Goal: Transaction & Acquisition: Purchase product/service

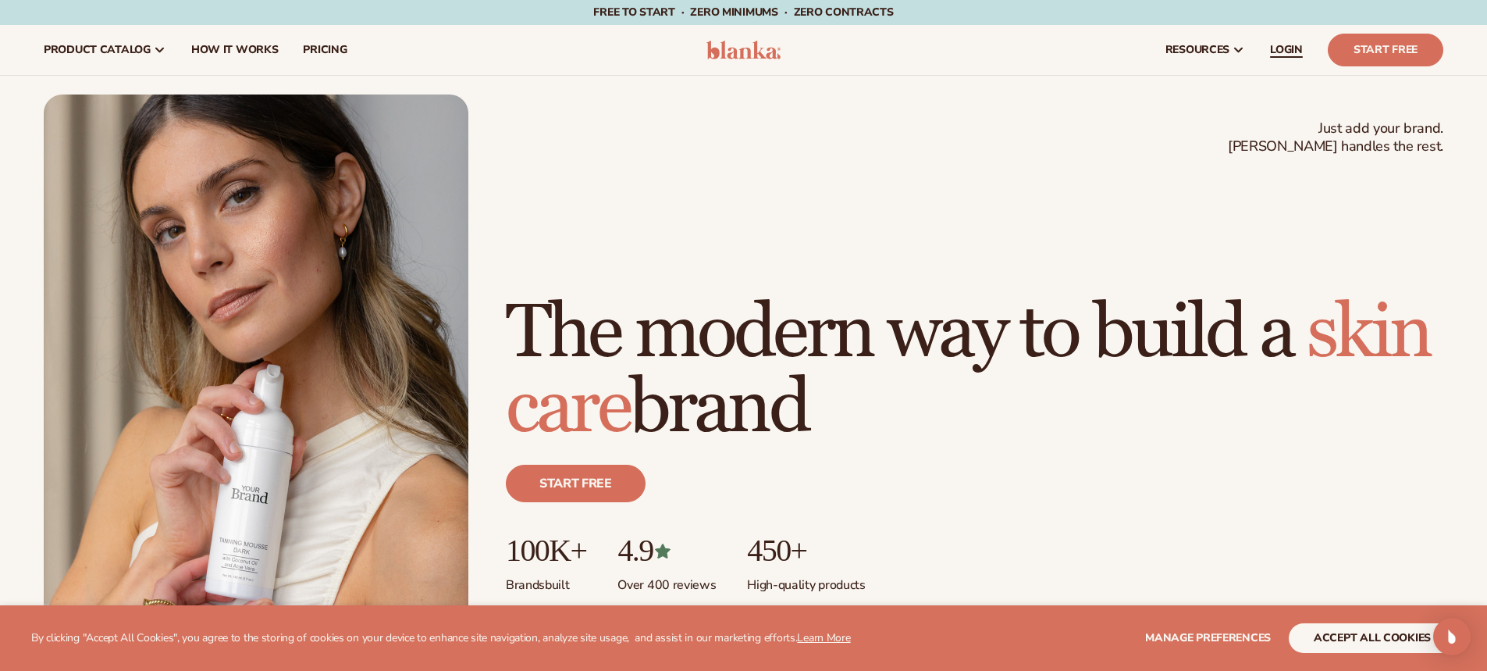
click at [1279, 48] on span "LOGIN" at bounding box center [1286, 50] width 33 height 12
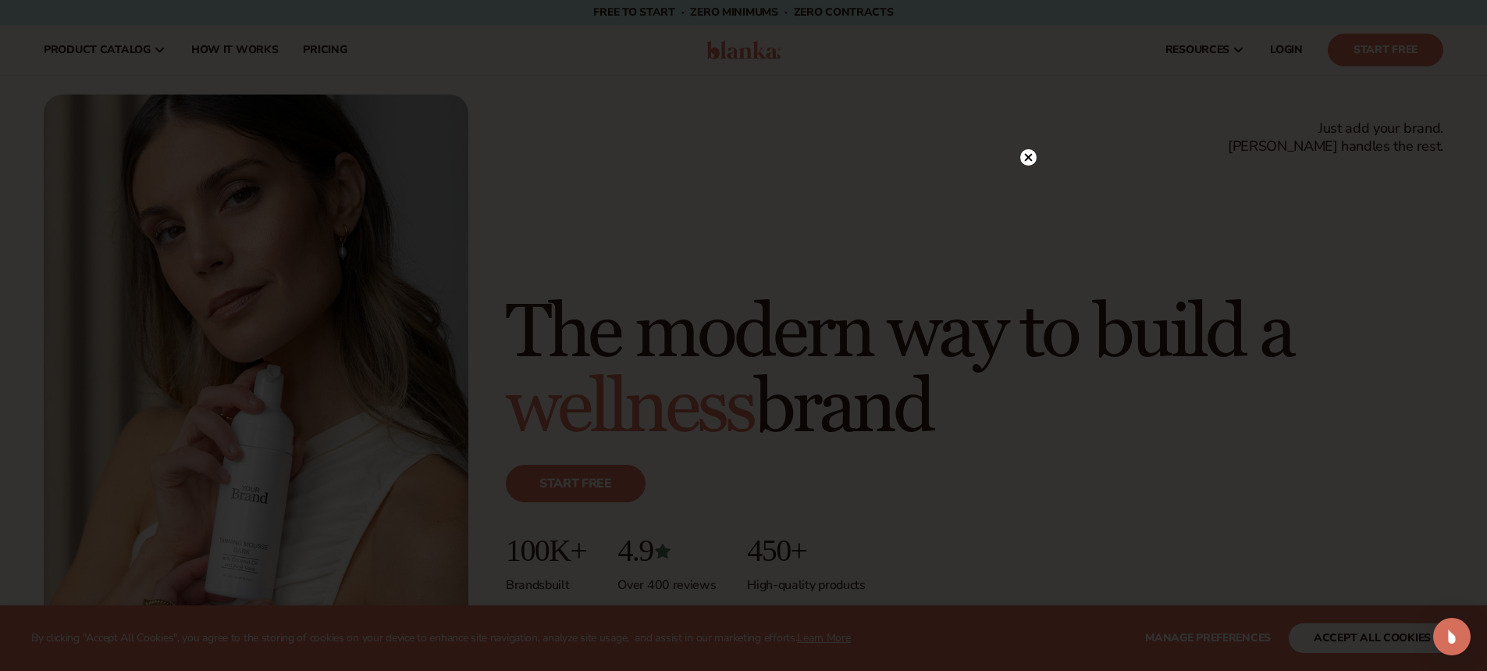
click at [1030, 154] on circle at bounding box center [1028, 157] width 16 height 16
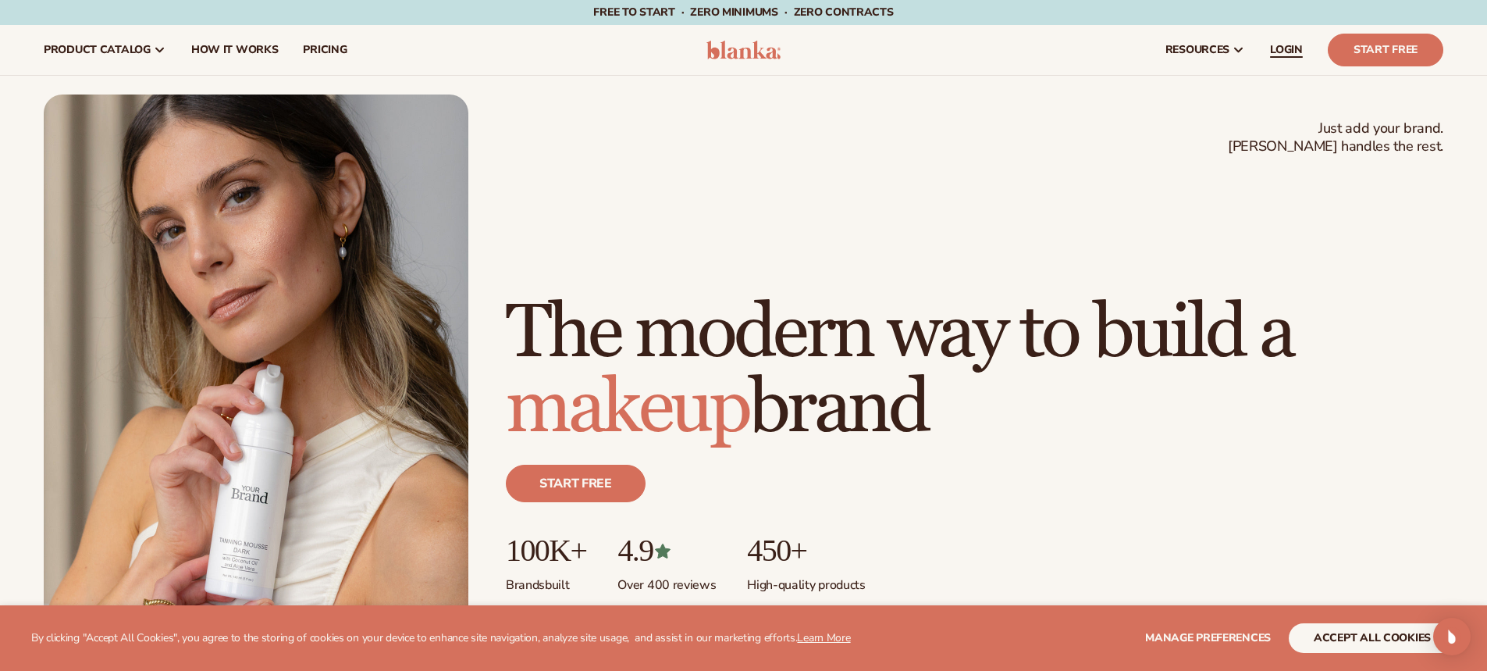
click at [1304, 47] on link "LOGIN" at bounding box center [1287, 50] width 58 height 50
click at [1279, 57] on link "LOGIN" at bounding box center [1287, 50] width 58 height 50
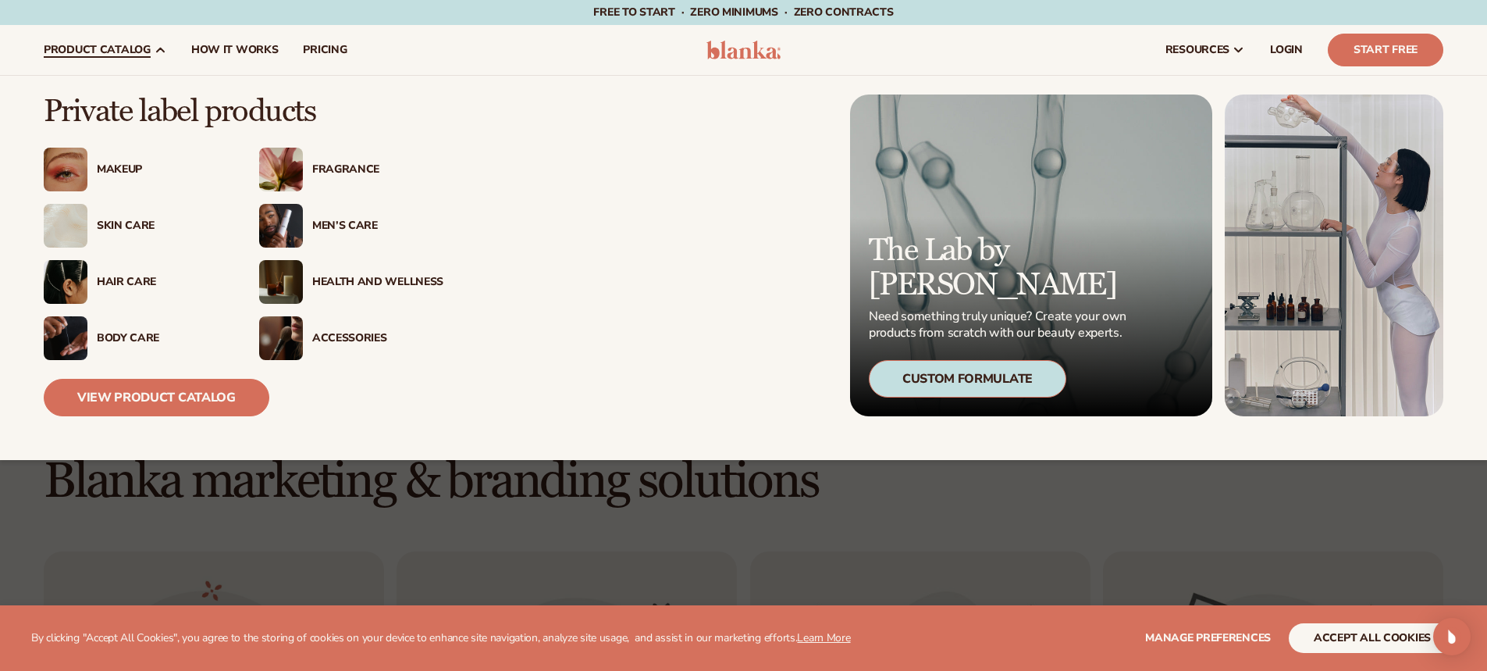
click at [138, 234] on div "Skin Care" at bounding box center [136, 226] width 184 height 44
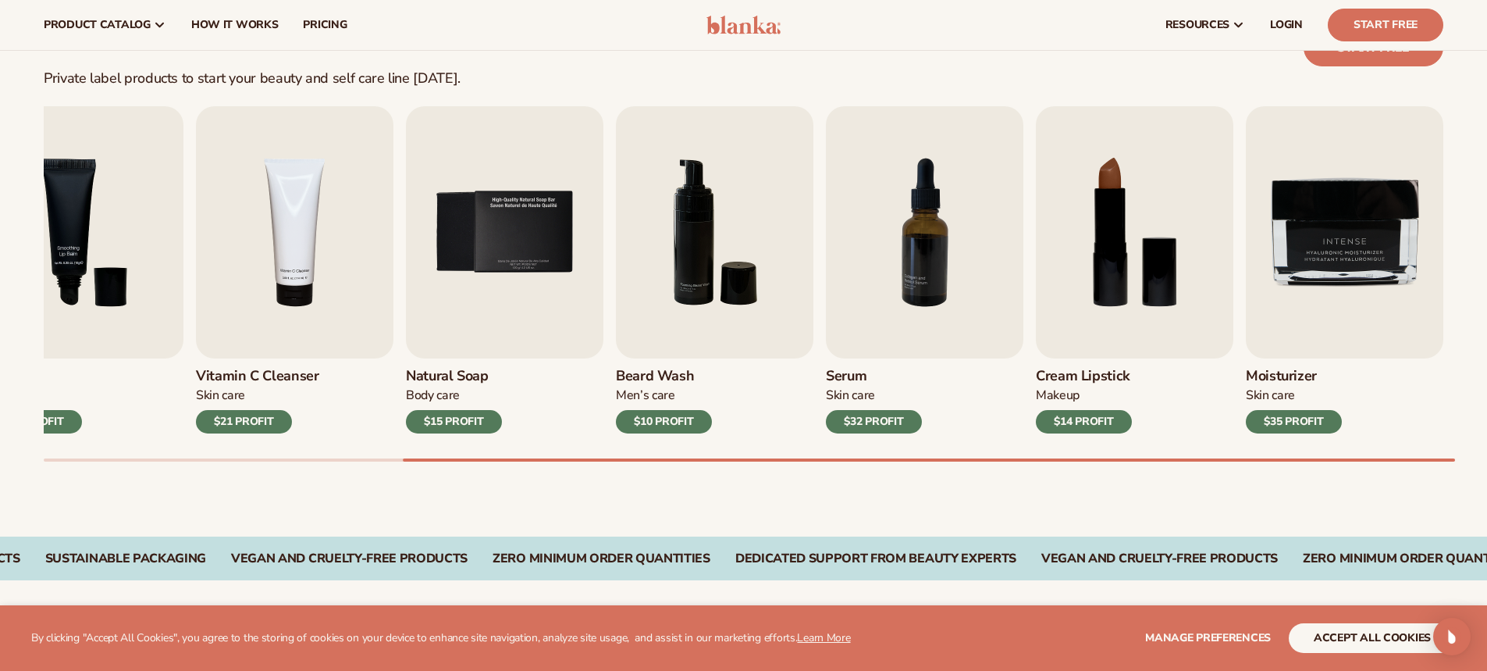
scroll to position [454, 0]
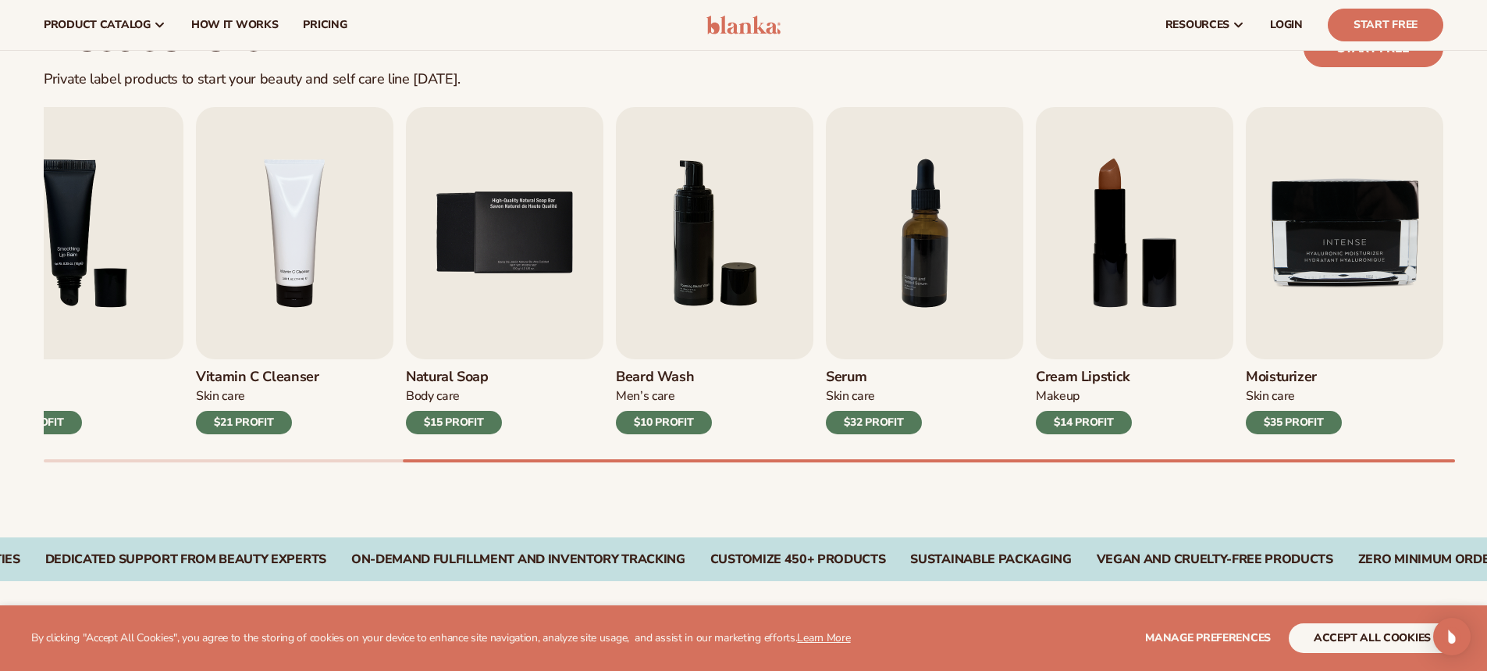
click at [1311, 424] on div "$35 PROFIT" at bounding box center [1294, 422] width 96 height 23
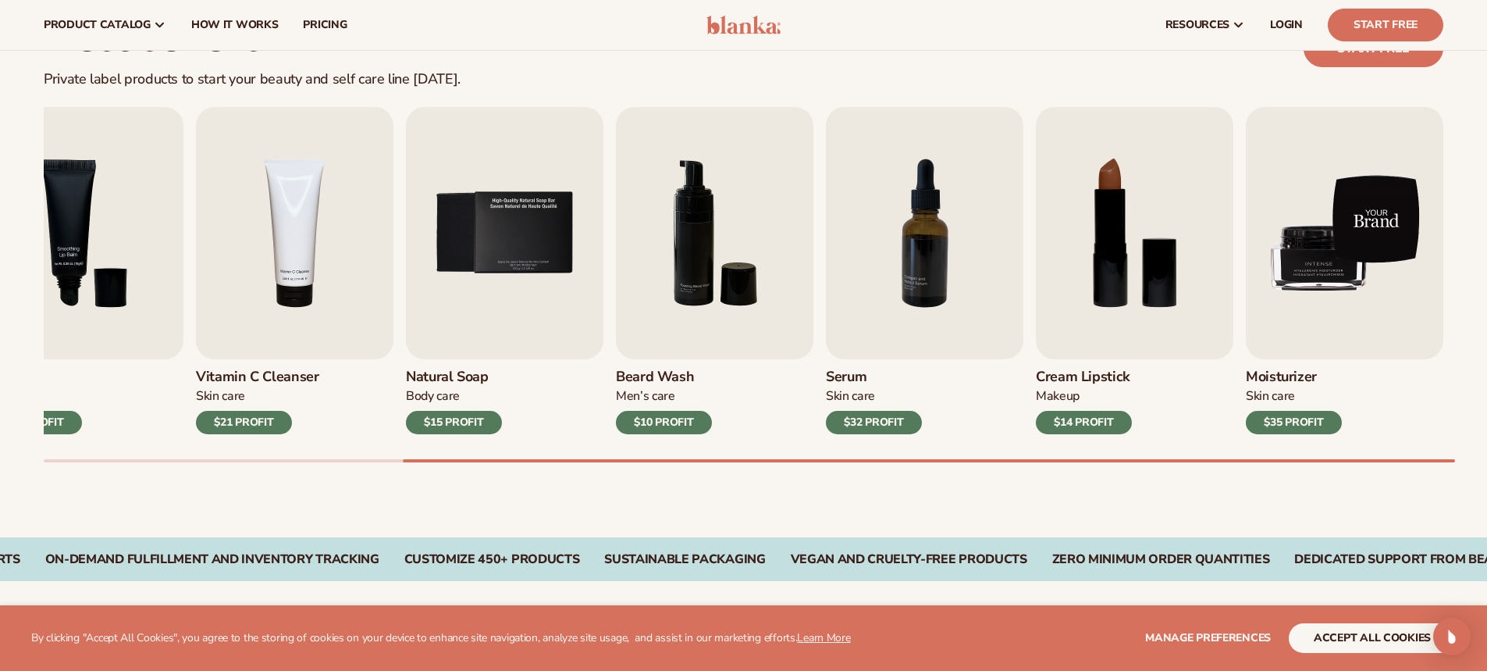
click at [1361, 255] on img "9 / 9" at bounding box center [1344, 233] width 197 height 252
click at [1360, 216] on img "9 / 9" at bounding box center [1344, 233] width 197 height 252
